Goal: Complete application form

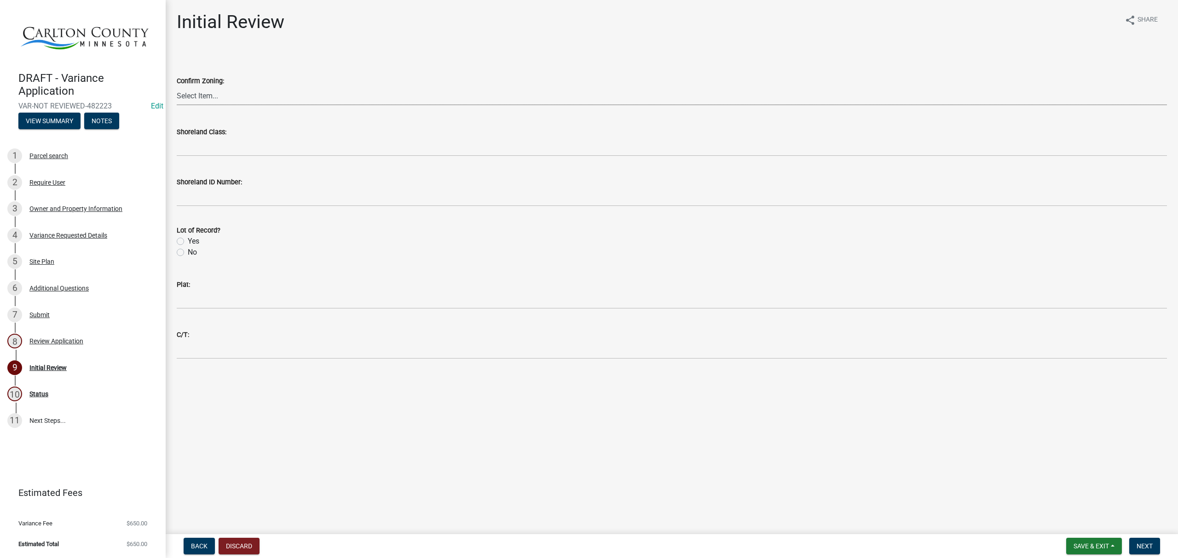
click at [241, 94] on select "Select Item... A-1 Agriculture/Forest Management District A-2 Agriculture/Rural…" at bounding box center [672, 95] width 990 height 19
click at [177, 86] on select "Select Item... A-1 Agriculture/Forest Management District A-2 Agriculture/Rural…" at bounding box center [672, 95] width 990 height 19
select select "ba1f745a-960d-48bb-8209-5b0406513e92"
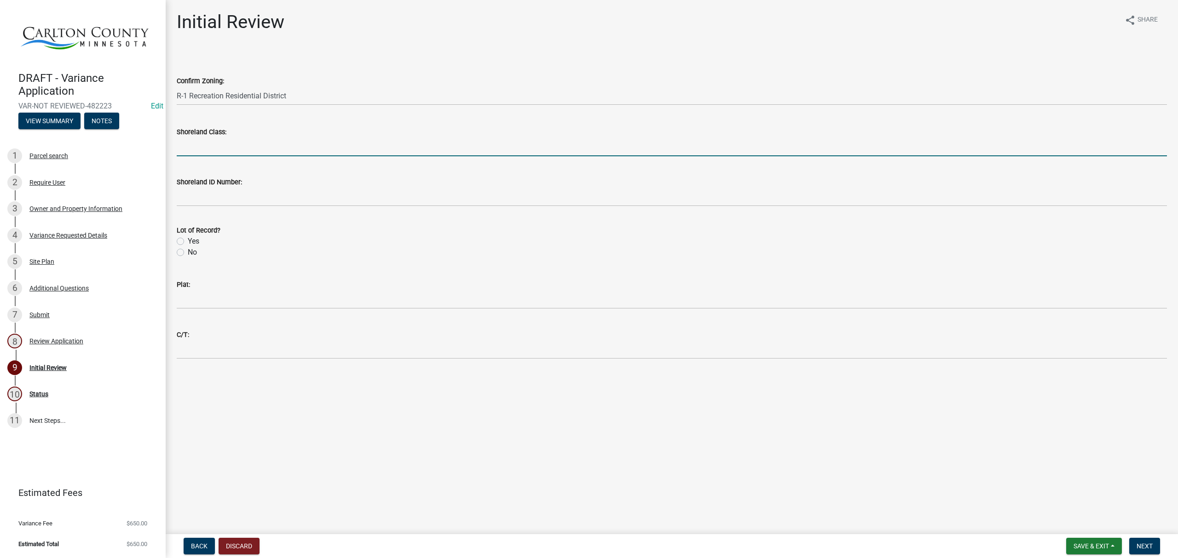
click at [236, 148] on input "Shoreland Class:" at bounding box center [672, 147] width 990 height 19
type input "RDL"
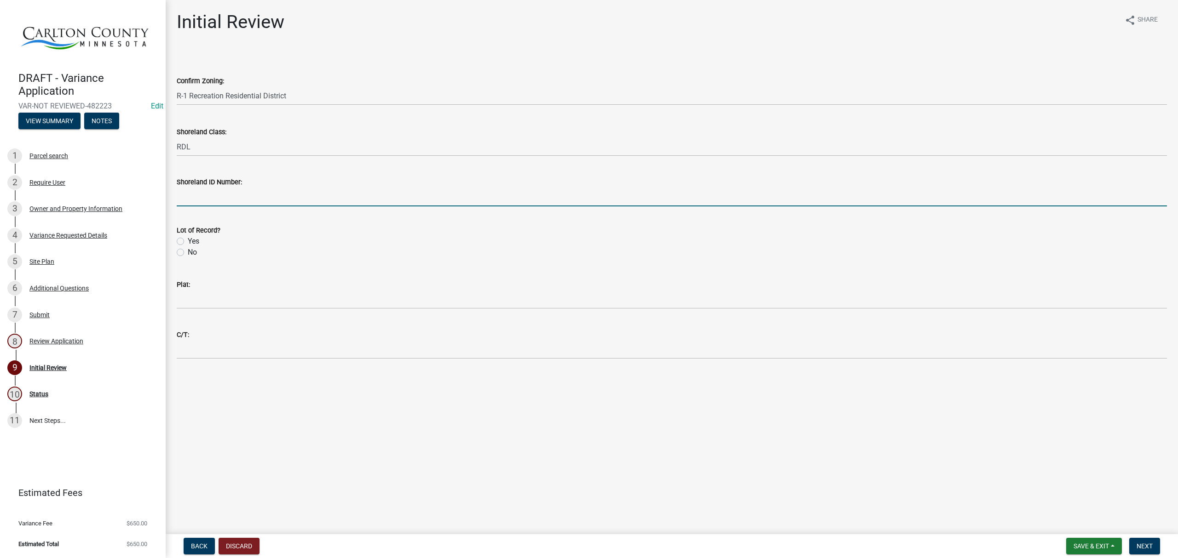
click at [232, 203] on input "Shoreland ID Number:" at bounding box center [672, 197] width 990 height 19
type input "9-29"
click at [194, 240] on label "Yes" at bounding box center [194, 241] width 12 height 11
click at [194, 240] on input "Yes" at bounding box center [191, 239] width 6 height 6
radio input "true"
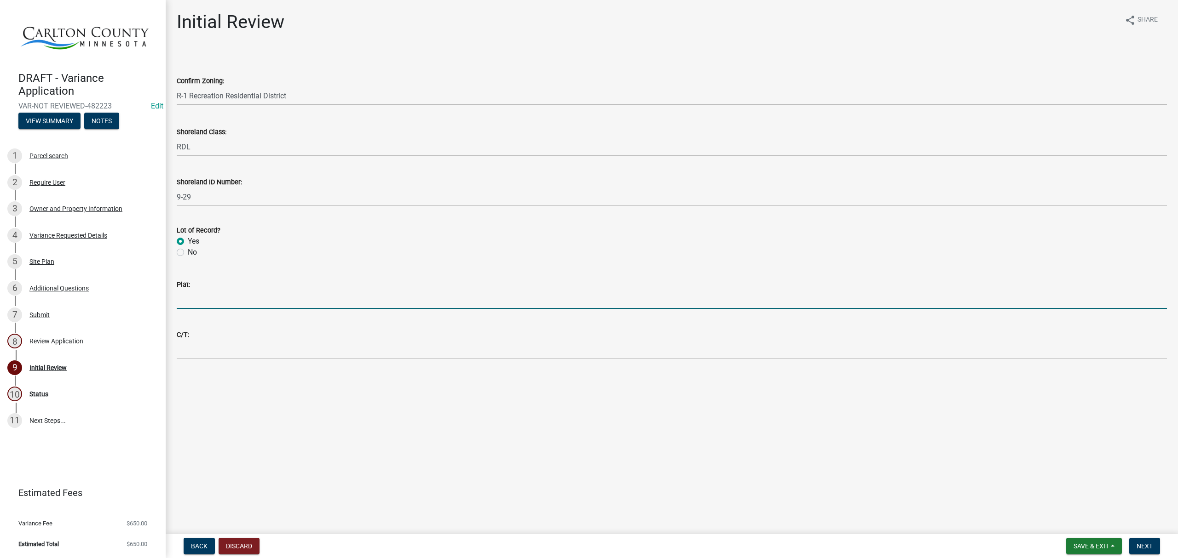
drag, startPoint x: 219, startPoint y: 295, endPoint x: 221, endPoint y: 300, distance: 5.4
click at [219, 295] on input "Plat:" at bounding box center [672, 299] width 990 height 19
type input "Winter's Grove"
click at [1141, 543] on span "Next" at bounding box center [1144, 546] width 16 height 7
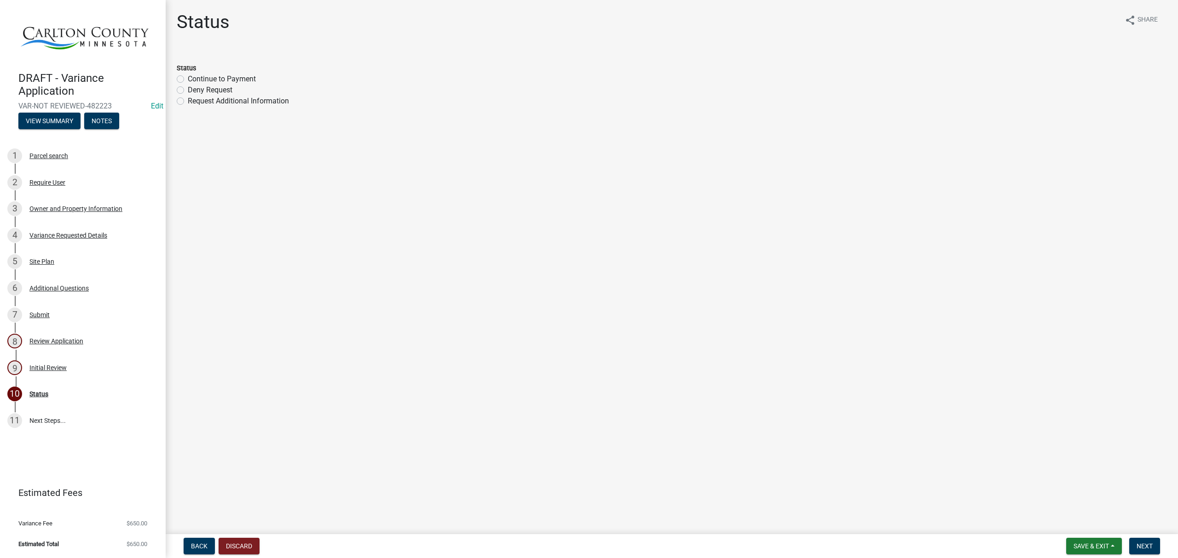
click at [201, 79] on label "Continue to Payment" at bounding box center [222, 79] width 68 height 11
click at [194, 79] on input "Continue to Payment" at bounding box center [191, 77] width 6 height 6
radio input "true"
click at [1144, 545] on span "Next" at bounding box center [1144, 546] width 16 height 7
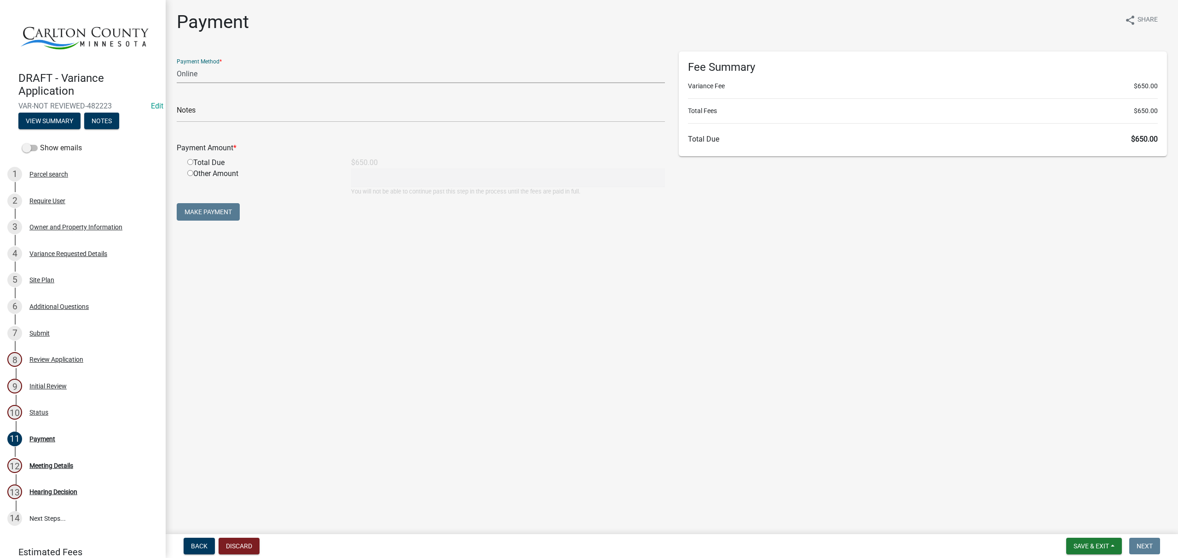
click at [247, 78] on select "Credit Card POS Check Cash Online" at bounding box center [421, 73] width 488 height 19
select select "2: 1"
click at [177, 64] on select "Credit Card POS Check Cash Online" at bounding box center [421, 73] width 488 height 19
click at [234, 118] on input "text" at bounding box center [421, 113] width 488 height 19
type input "TEST APP"
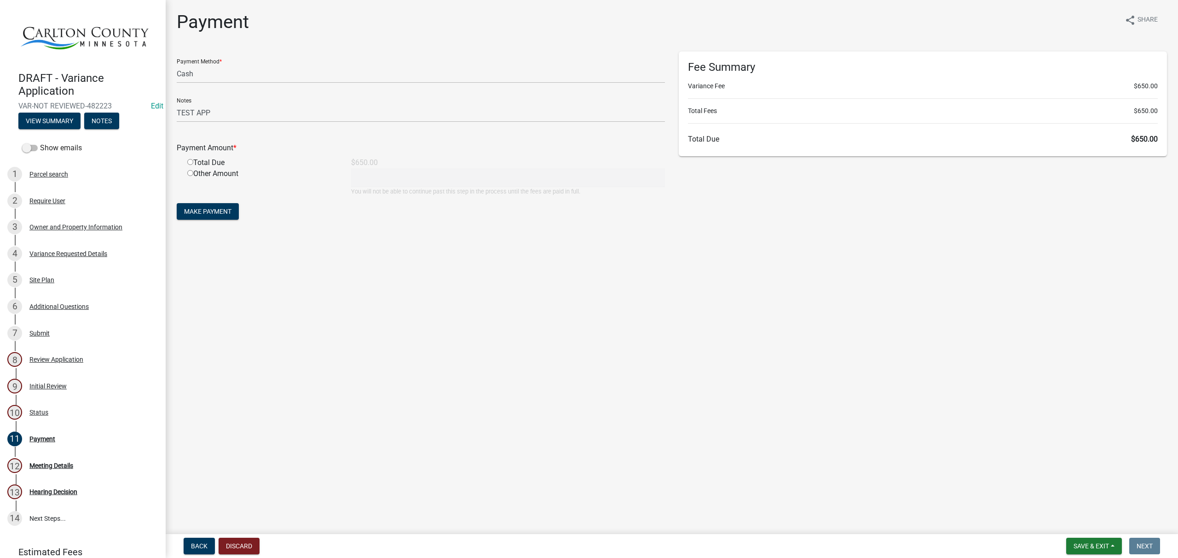
click at [191, 164] on input "radio" at bounding box center [190, 162] width 6 height 6
radio input "true"
type input "650"
